Goal: Information Seeking & Learning: Learn about a topic

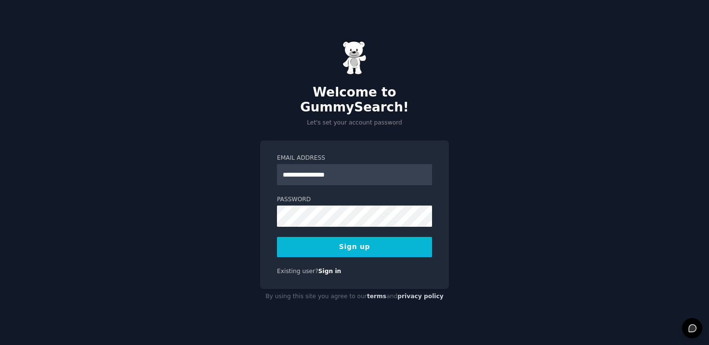
type input "**********"
click at [475, 122] on div "**********" at bounding box center [354, 172] width 709 height 345
click at [359, 240] on button "Sign up" at bounding box center [354, 247] width 155 height 20
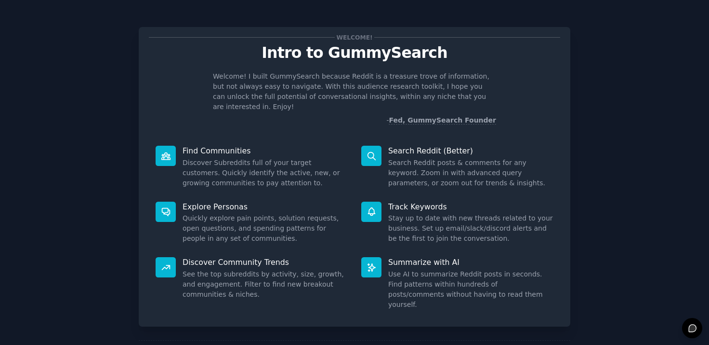
scroll to position [32, 0]
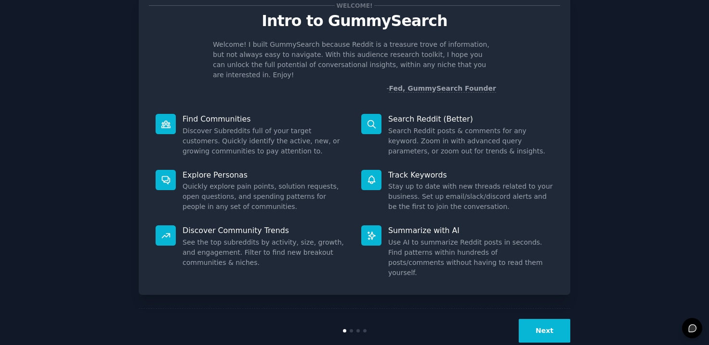
click at [547, 318] on button "Next" at bounding box center [545, 330] width 52 height 24
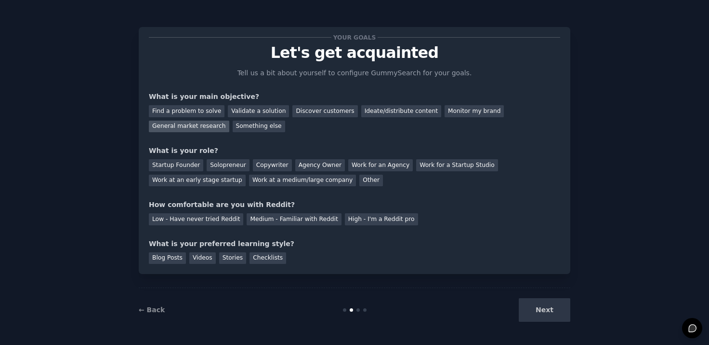
click at [229, 120] on div "General market research" at bounding box center [189, 126] width 80 height 12
click at [194, 111] on div "Find a problem to solve" at bounding box center [187, 111] width 76 height 12
click at [229, 120] on div "General market research" at bounding box center [189, 126] width 80 height 12
click at [225, 165] on div "Solopreneur" at bounding box center [228, 165] width 42 height 12
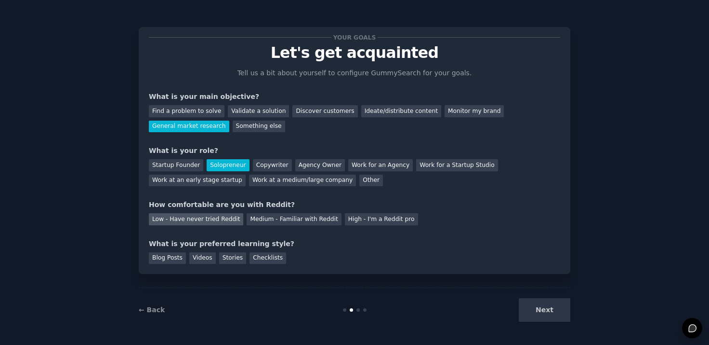
click at [214, 216] on div "Low - Have never tried Reddit" at bounding box center [196, 219] width 94 height 12
click at [203, 257] on div "Videos" at bounding box center [202, 258] width 27 height 12
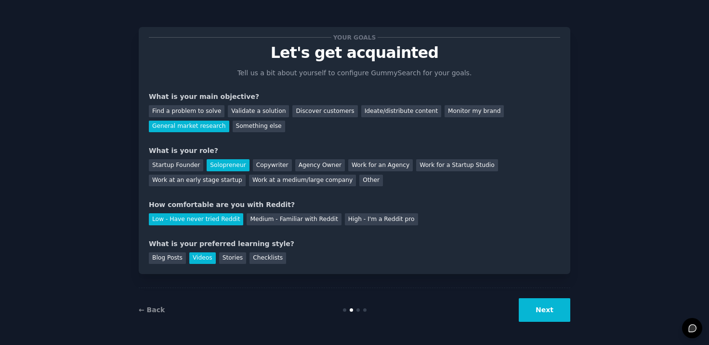
click at [538, 307] on button "Next" at bounding box center [545, 310] width 52 height 24
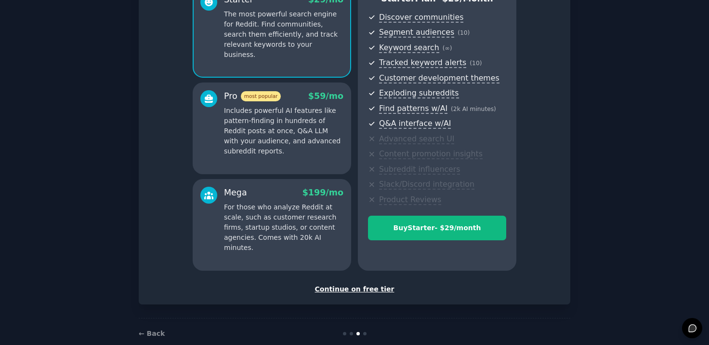
scroll to position [117, 0]
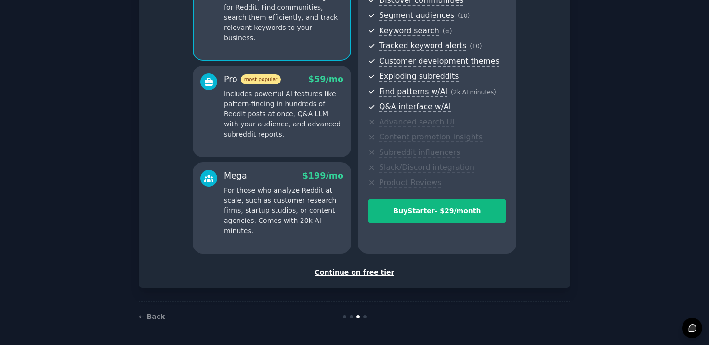
click at [366, 273] on div "Continue on free tier" at bounding box center [354, 272] width 411 height 10
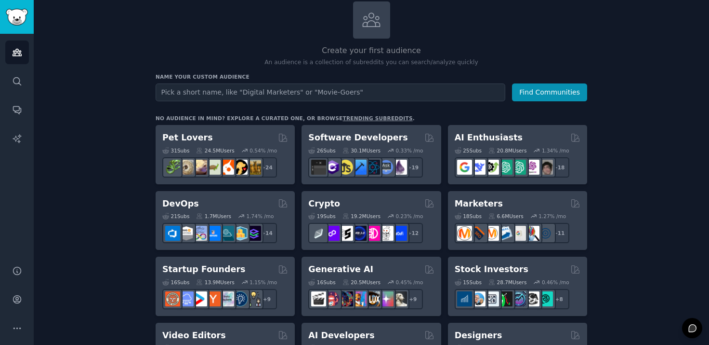
scroll to position [55, 0]
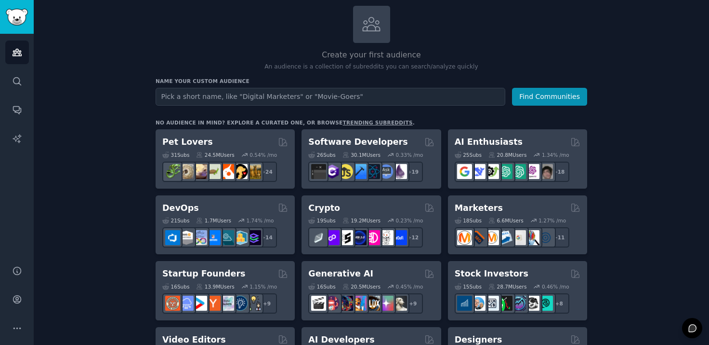
click at [351, 93] on input "text" at bounding box center [331, 97] width 350 height 18
type input "USG marketing"
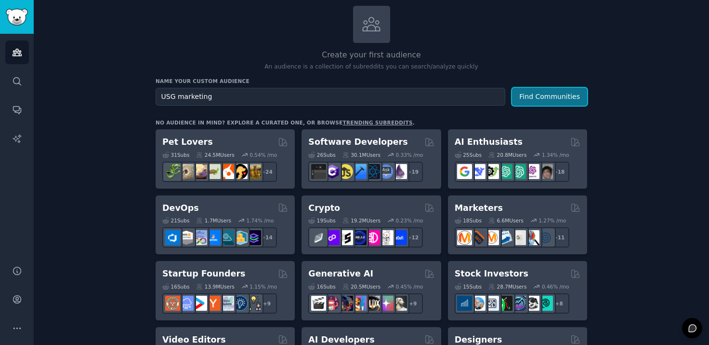
click at [547, 98] on button "Find Communities" at bounding box center [549, 97] width 75 height 18
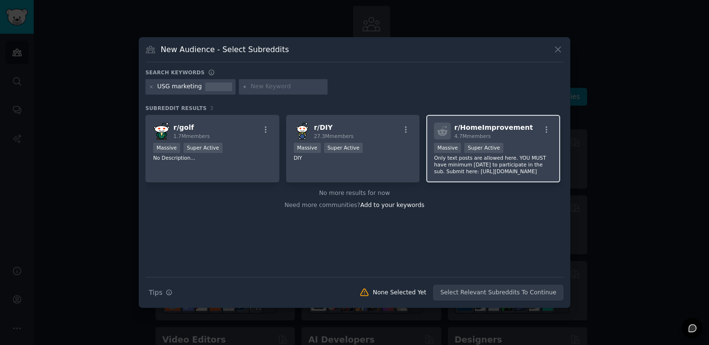
click at [502, 161] on p "Only text posts are allowed here. YOU MUST have minimum [DATE] to participate i…" at bounding box center [493, 164] width 119 height 20
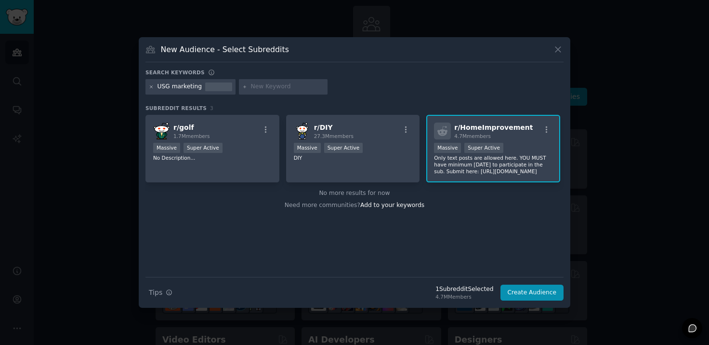
click at [153, 88] on icon at bounding box center [151, 86] width 5 height 5
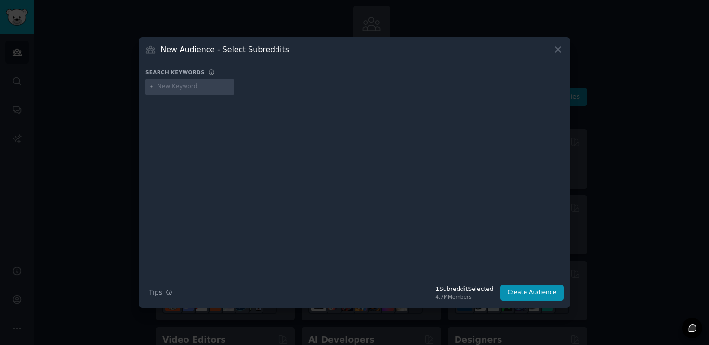
click at [188, 88] on input "text" at bounding box center [194, 86] width 73 height 9
type input "drop shipping"
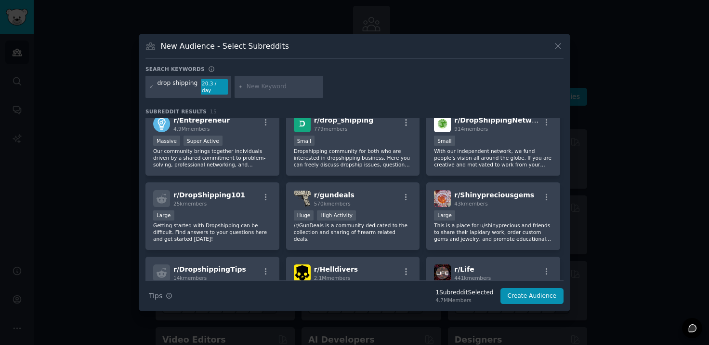
scroll to position [68, 0]
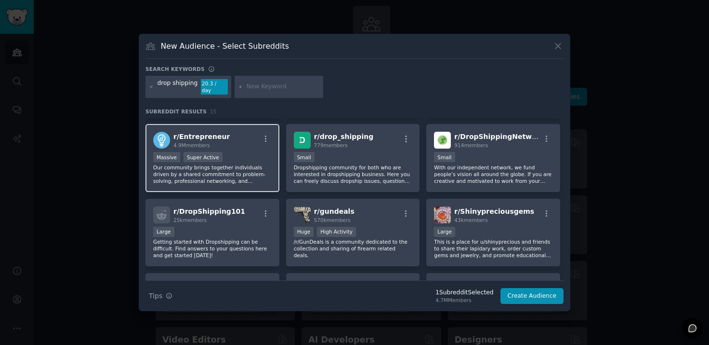
click at [223, 158] on div "Massive Super Active" at bounding box center [212, 158] width 119 height 12
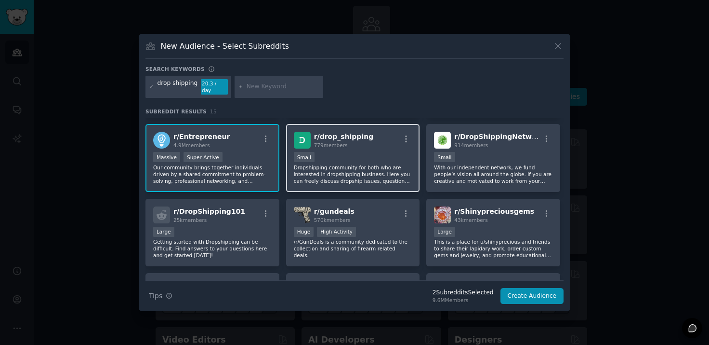
click at [366, 164] on p "Dropshipping community for both who are interested in dropshipping business. He…" at bounding box center [353, 174] width 119 height 20
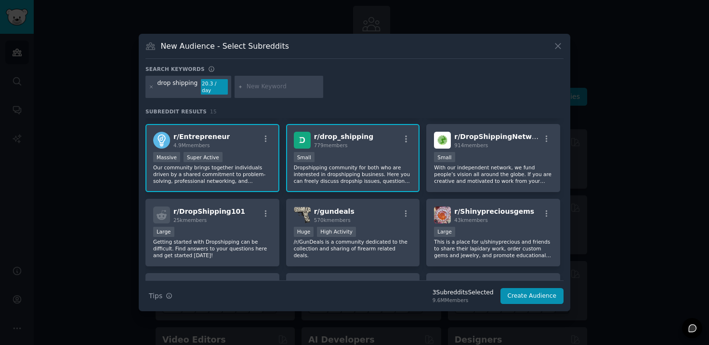
scroll to position [13, 0]
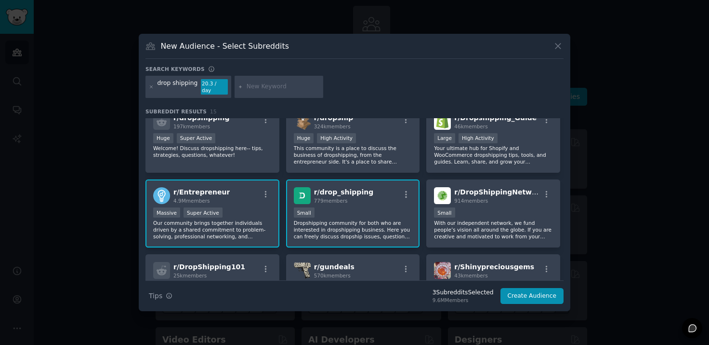
click at [363, 197] on div "779 members" at bounding box center [344, 200] width 60 height 7
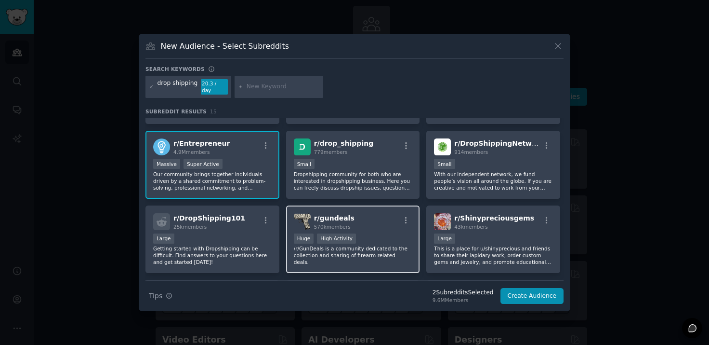
scroll to position [68, 0]
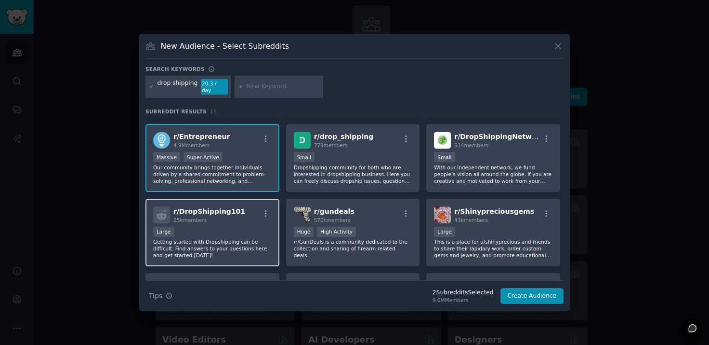
click at [244, 217] on div "r/ DropShipping101 25k members" at bounding box center [212, 214] width 119 height 17
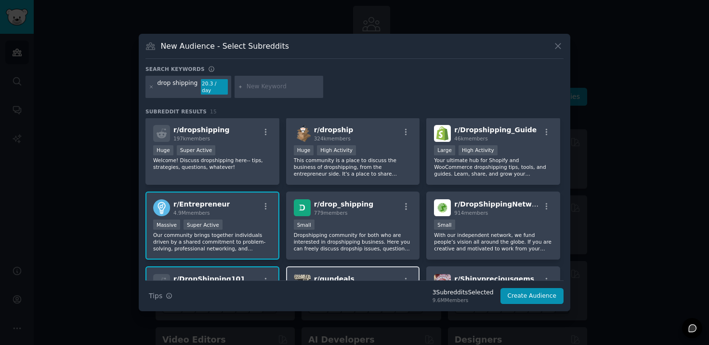
scroll to position [0, 0]
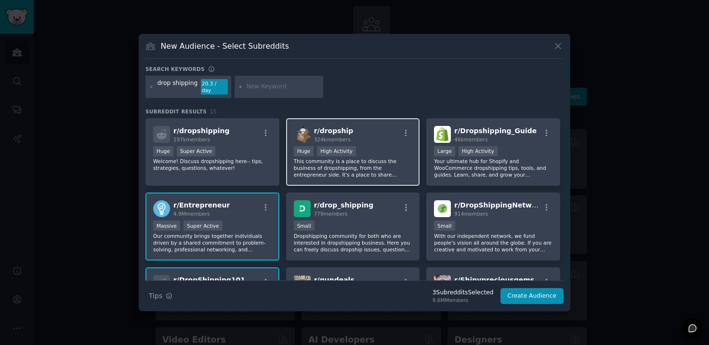
click at [373, 158] on p "This community is a place to discuss the business of dropshipping, from the ent…" at bounding box center [353, 168] width 119 height 20
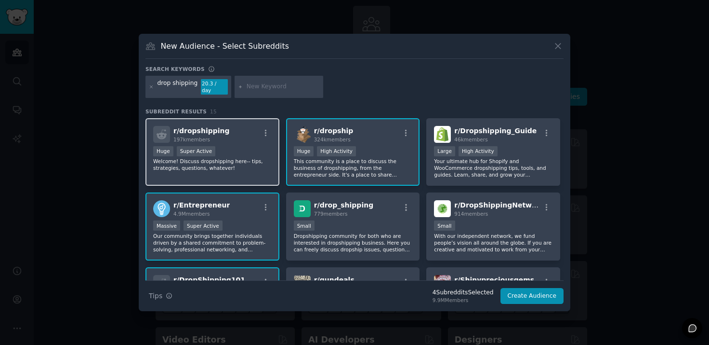
click at [264, 168] on div "r/ dropshipping 197k members >= 95th percentile for submissions / day Huge Supe…" at bounding box center [213, 152] width 134 height 68
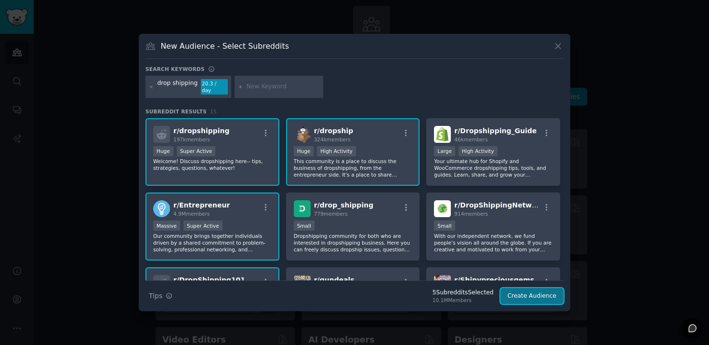
click at [544, 292] on button "Create Audience" at bounding box center [533, 296] width 64 height 16
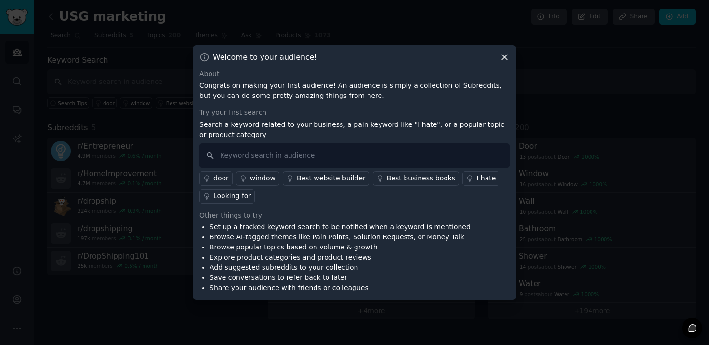
click at [477, 178] on div "I hate" at bounding box center [486, 178] width 19 height 10
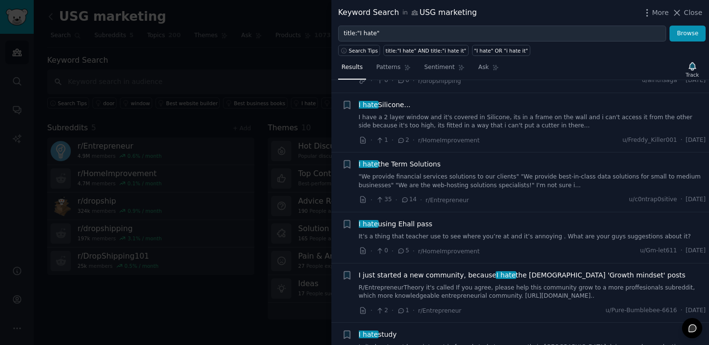
scroll to position [942, 0]
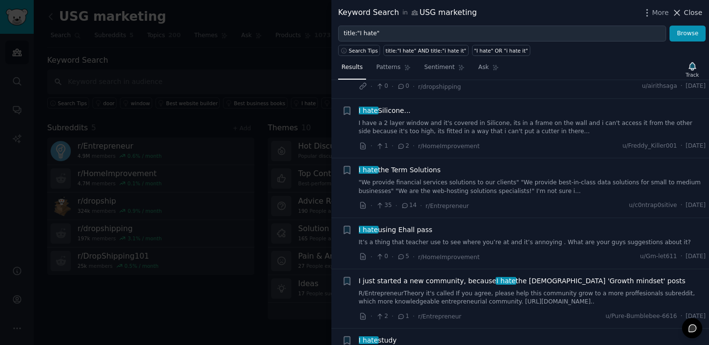
click at [691, 13] on span "Close" at bounding box center [693, 13] width 18 height 10
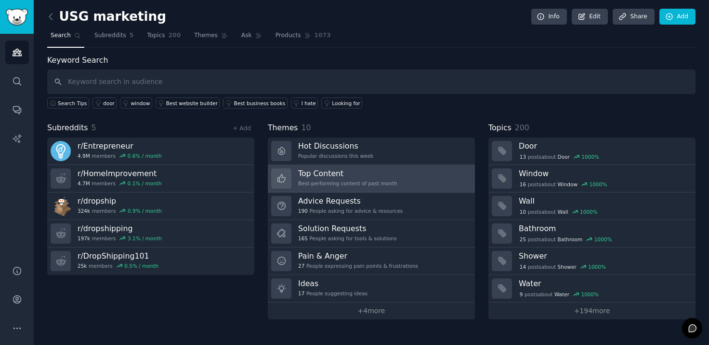
click at [330, 176] on h3 "Top Content" at bounding box center [347, 173] width 99 height 10
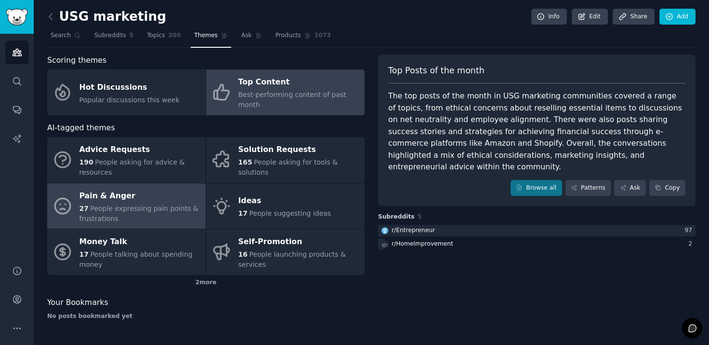
click at [146, 188] on div "Pain & Anger" at bounding box center [140, 195] width 121 height 15
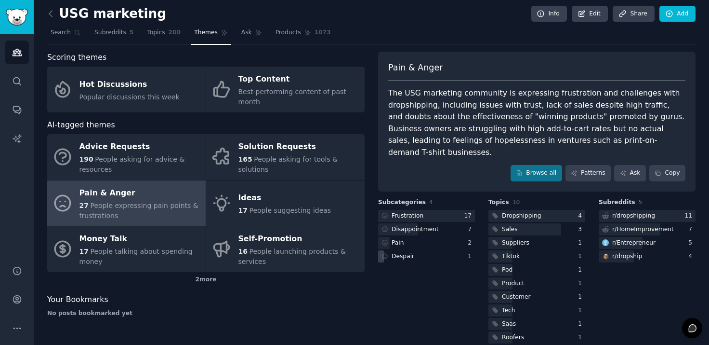
scroll to position [3, 0]
click at [552, 164] on link "Browse all" at bounding box center [537, 172] width 52 height 16
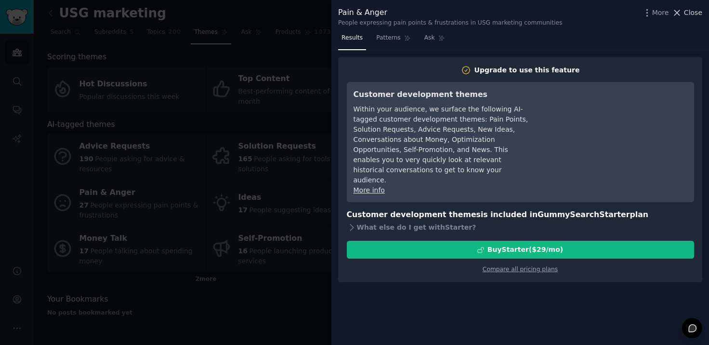
click at [699, 12] on span "Close" at bounding box center [693, 13] width 18 height 10
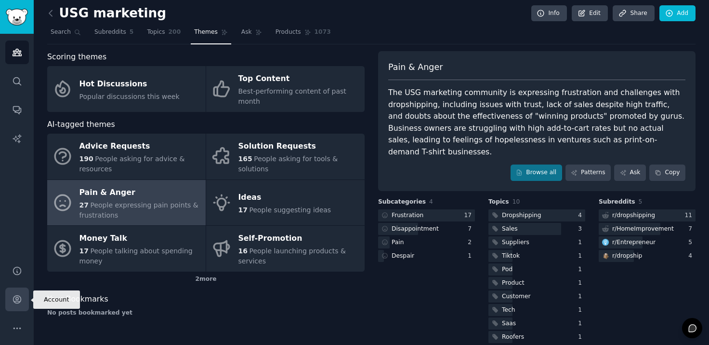
click at [21, 297] on icon "Sidebar" at bounding box center [17, 299] width 10 height 10
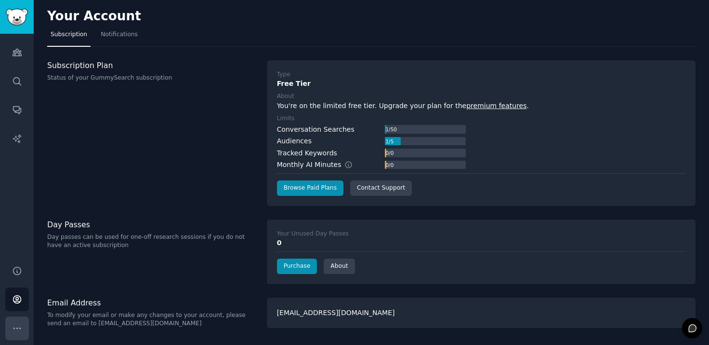
click at [22, 327] on icon "Sidebar" at bounding box center [17, 328] width 10 height 10
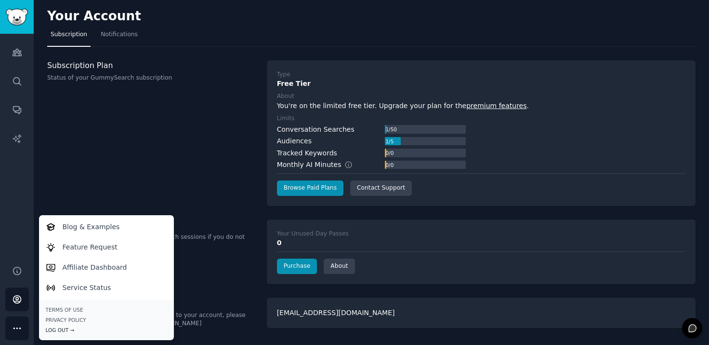
click at [62, 330] on div "Log Out →" at bounding box center [106, 329] width 121 height 7
